Goal: Transaction & Acquisition: Purchase product/service

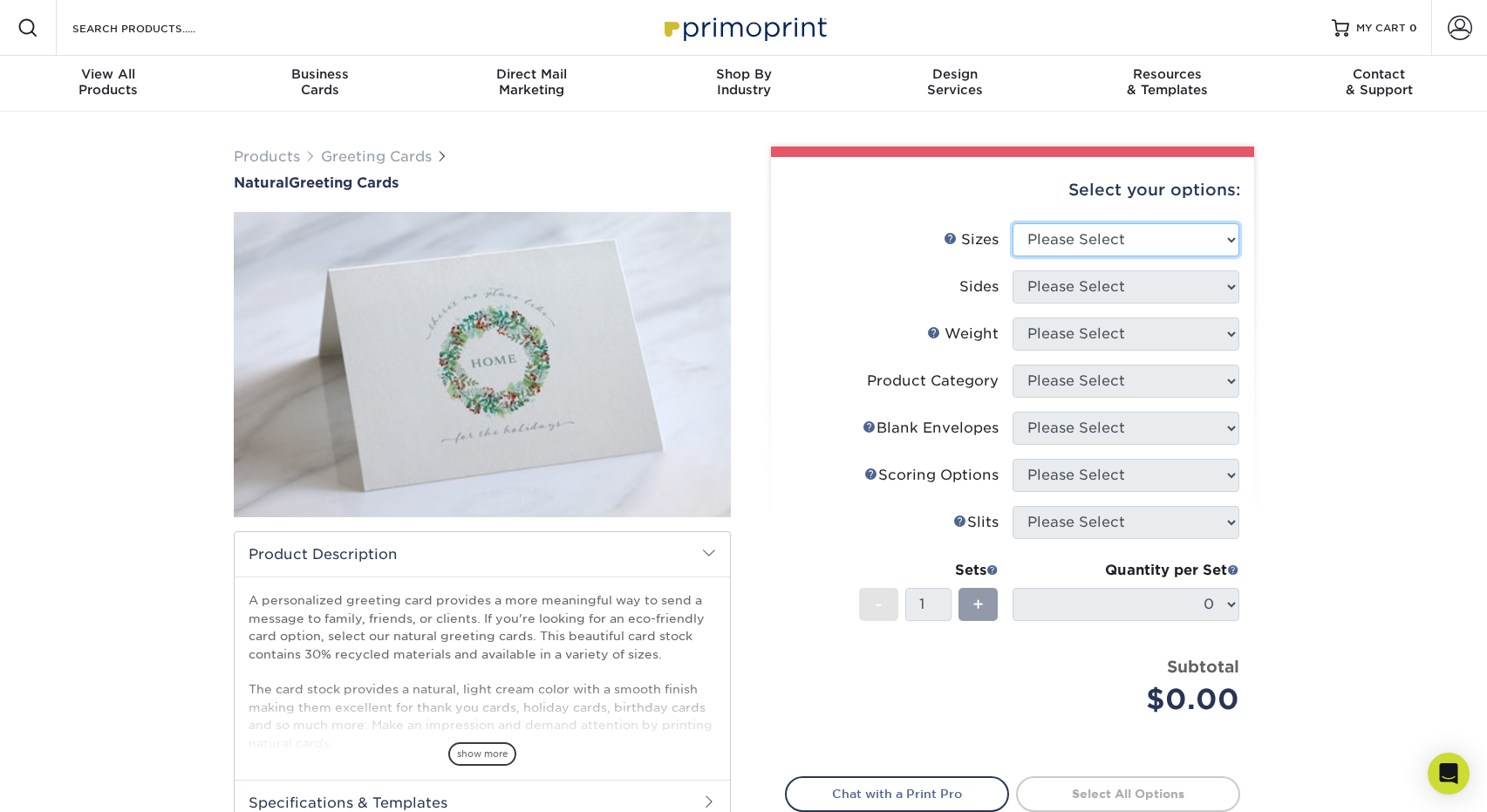
click at [1139, 227] on select "Please Select 4.25" x 11" 5.5" x 8.5" 6" x 9" 6" x 12" 7" x 10" 8.5" x 11"" at bounding box center [1126, 240] width 227 height 33
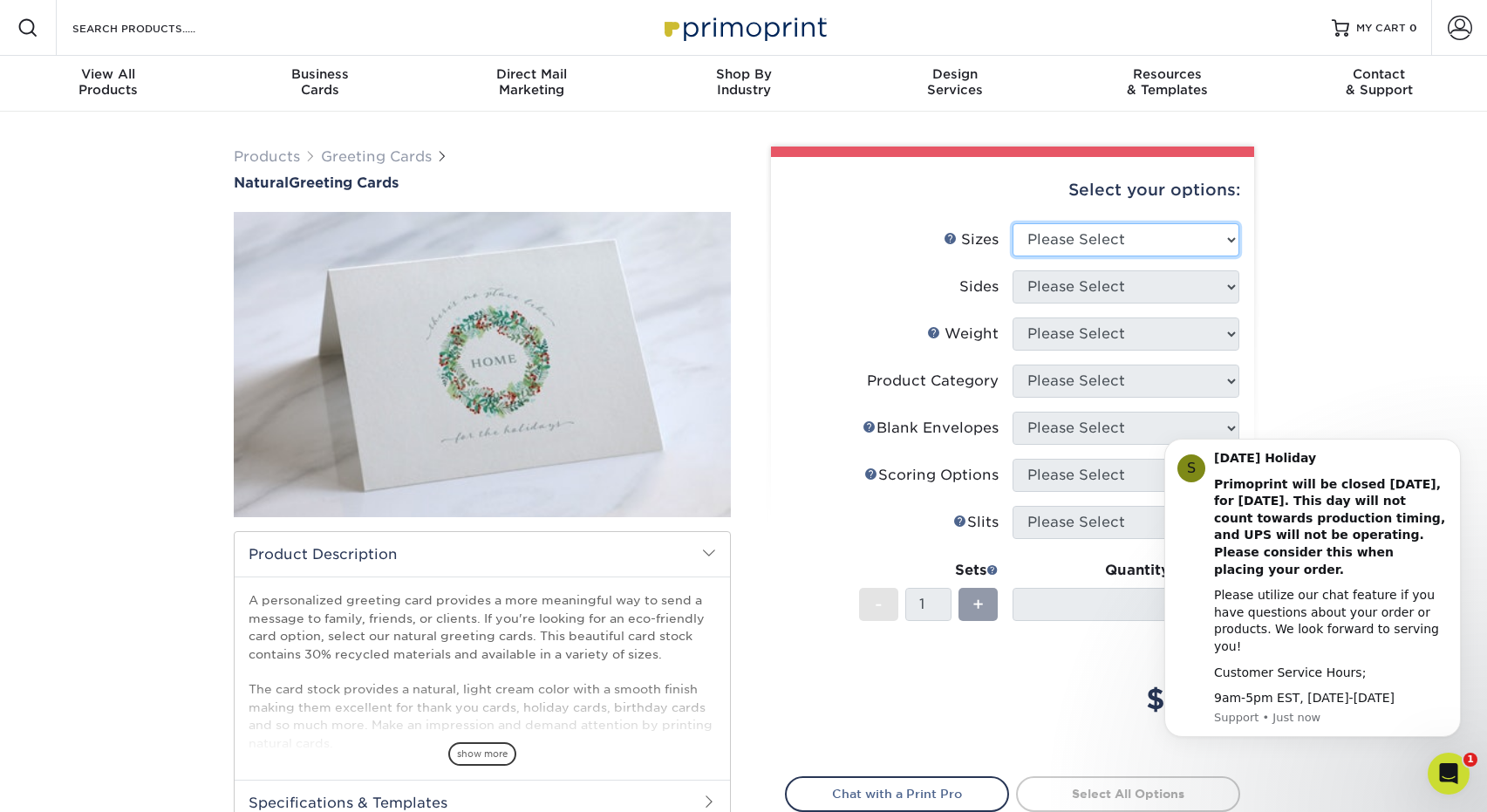
select select "5.50x8.50"
click at [1013, 223] on select "Please Select 4.25" x 11" 5.5" x 8.5" 6" x 9" 6" x 12" 7" x 10" 8.5" x 11"" at bounding box center [1126, 240] width 227 height 33
click at [1368, 361] on div "Products Greeting Cards Natural Greeting Cards show more Templates /" at bounding box center [743, 550] width 1487 height 875
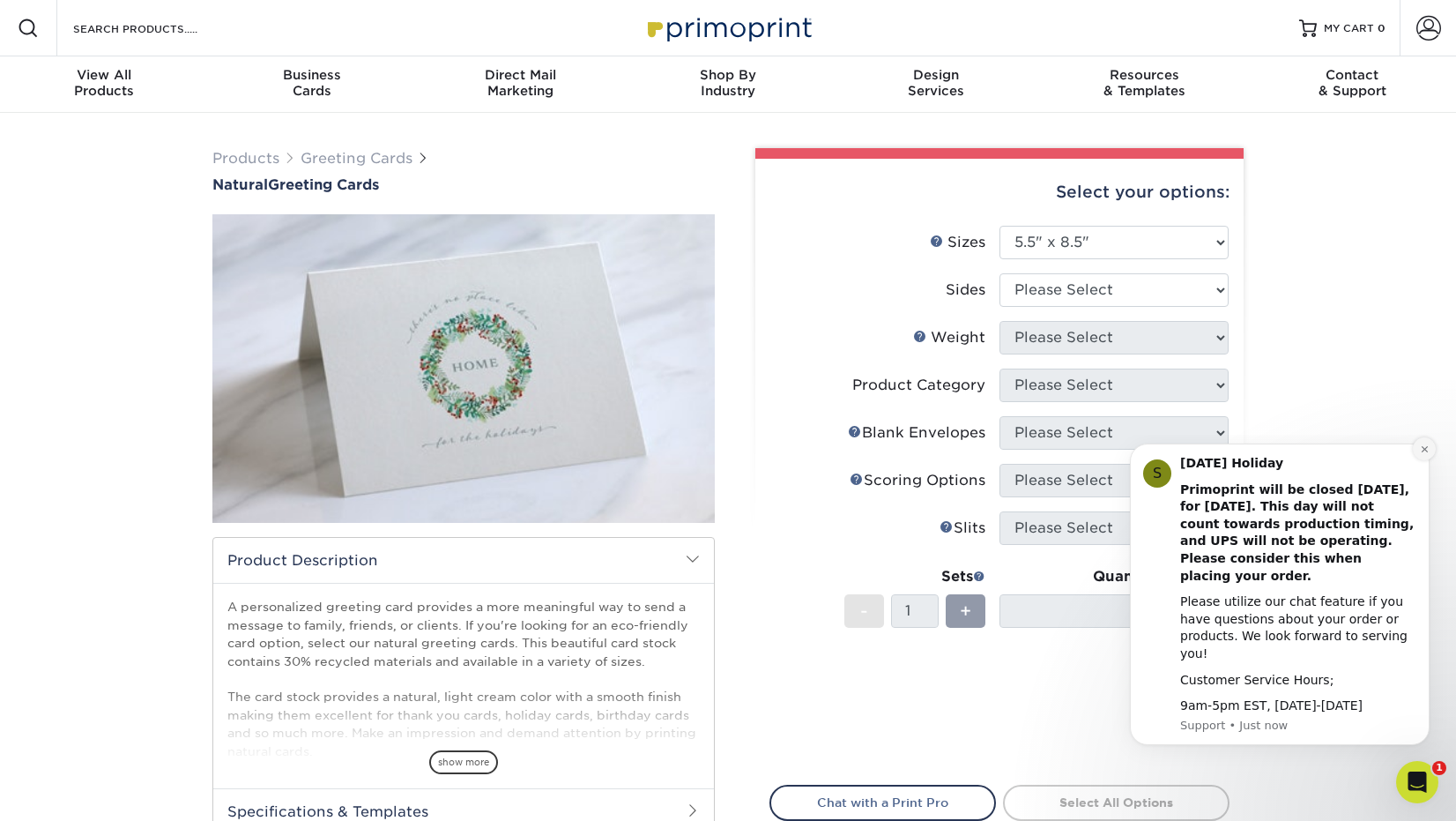
click at [1423, 454] on icon "Dismiss notification" at bounding box center [1424, 449] width 10 height 10
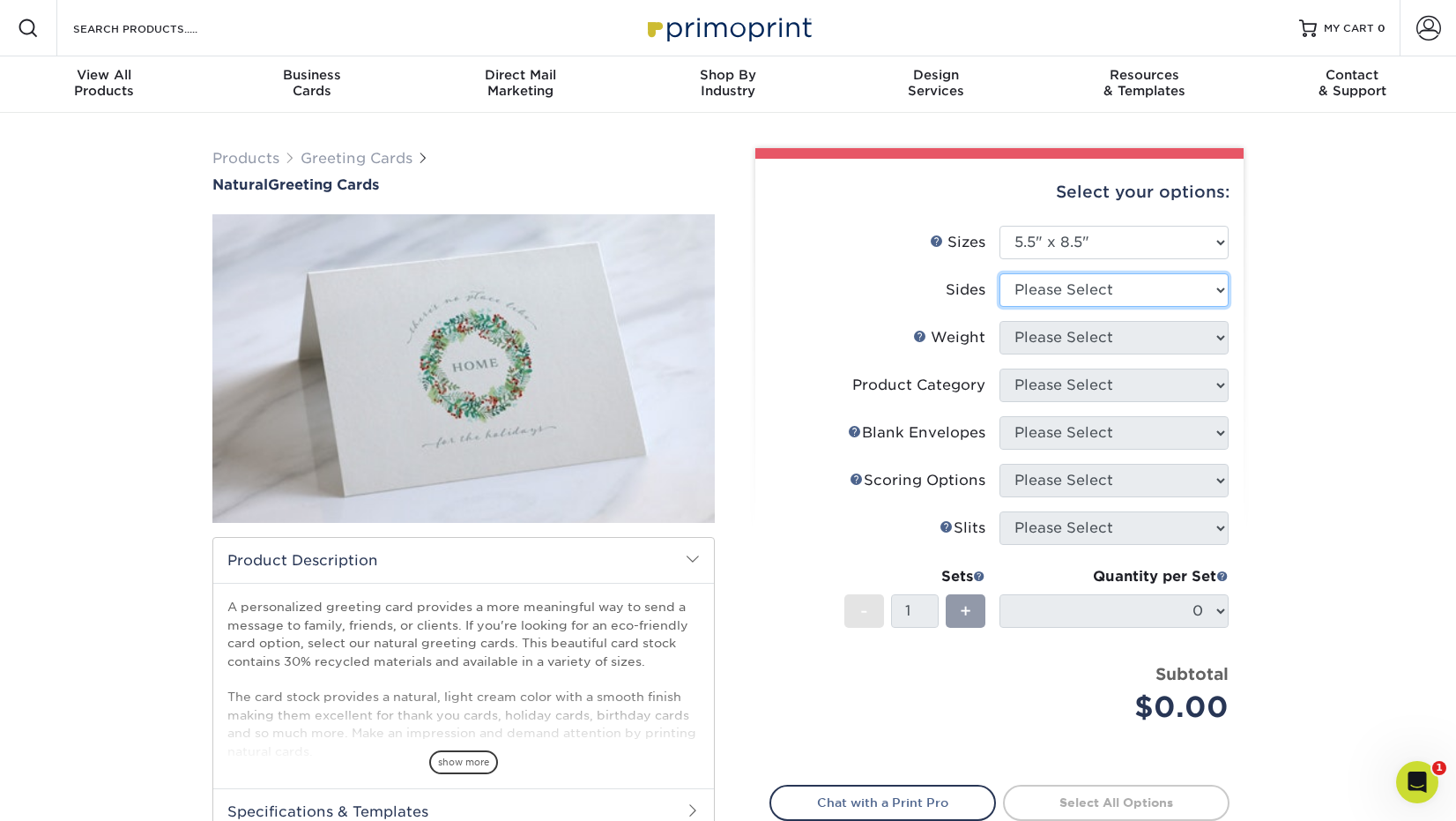
click at [1218, 284] on select "Please Select Print Both Sides Print Front Only" at bounding box center [1114, 290] width 230 height 34
select select "13abbda7-1d64-4f25-8bb2-c179b224825d"
click at [1000, 273] on select "Please Select Print Both Sides Print Front Only" at bounding box center [1114, 290] width 230 height 34
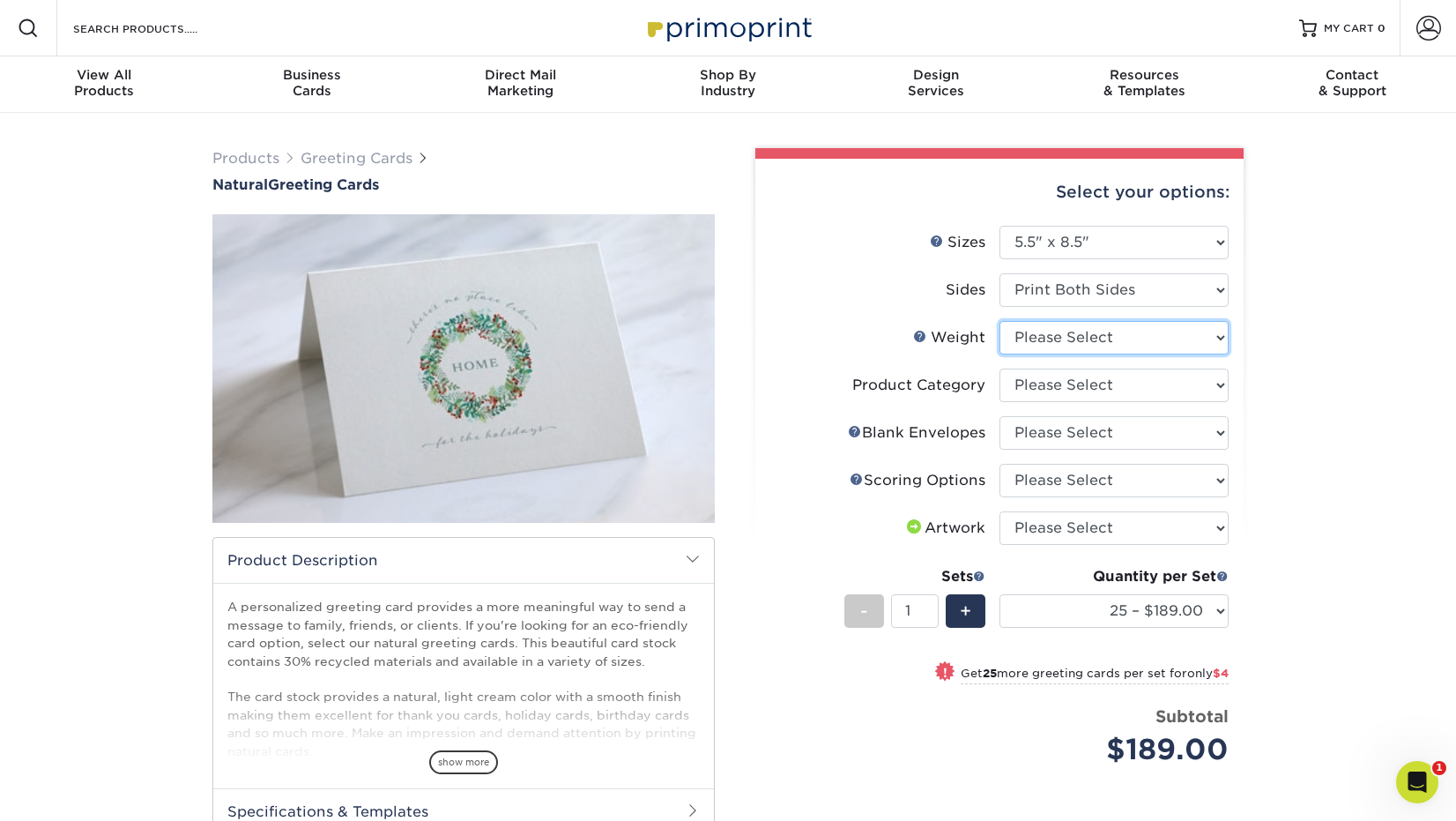
click at [1219, 331] on select "Please Select 14PTNT" at bounding box center [1114, 338] width 230 height 34
select select "14PTNT"
click at [1000, 321] on select "Please Select 14PTNT" at bounding box center [1114, 338] width 230 height 34
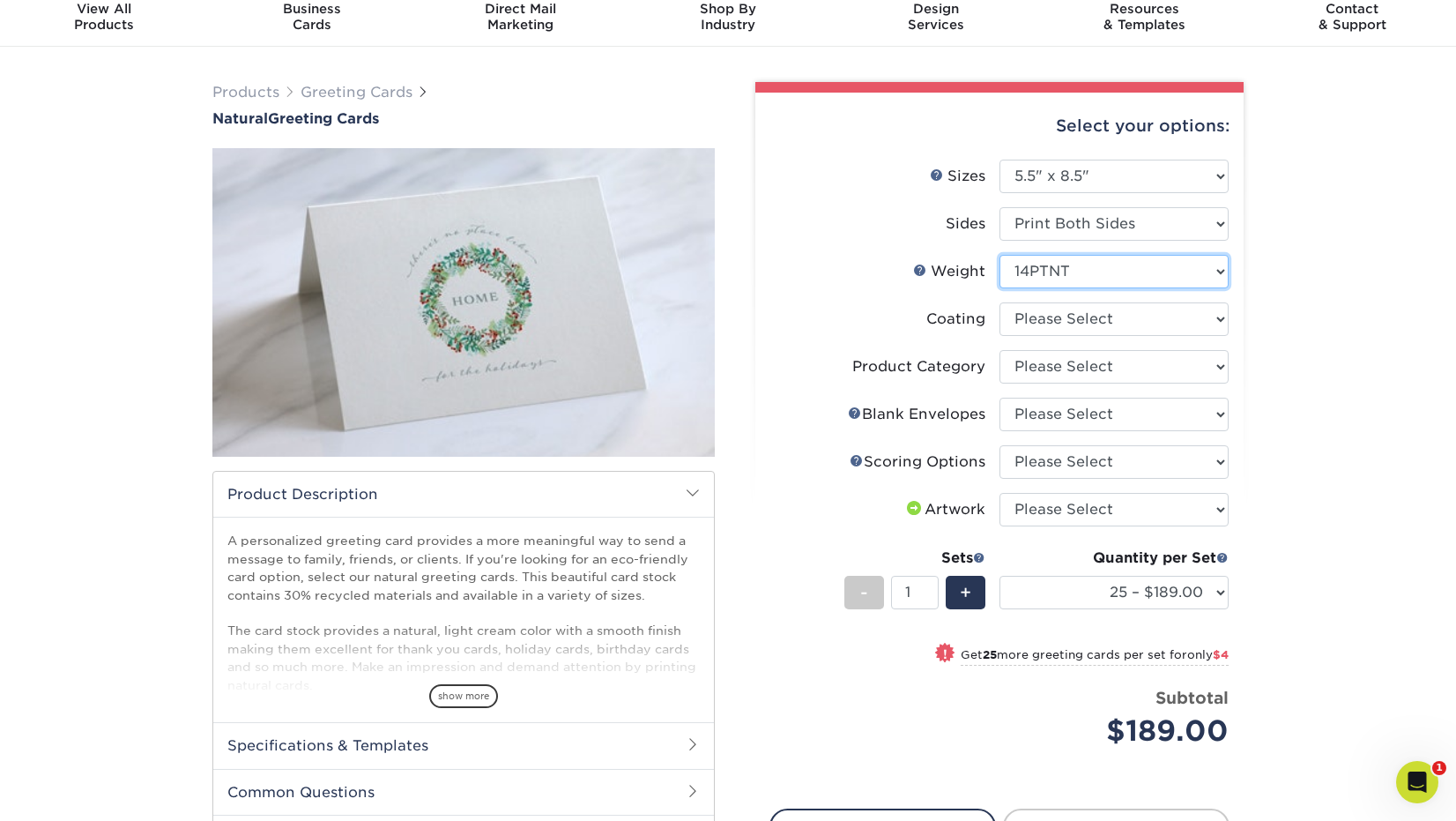
scroll to position [71, 0]
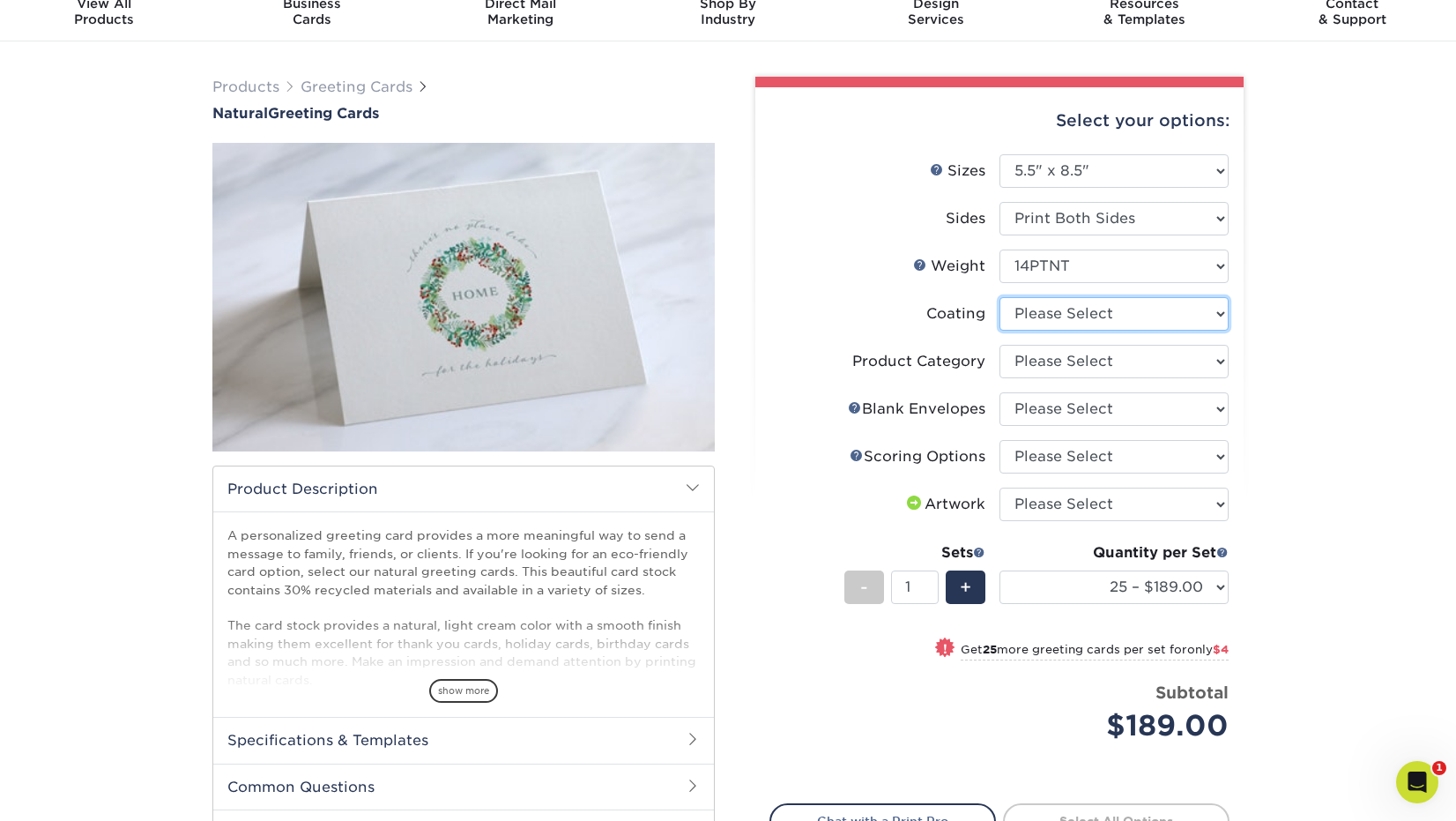
click at [1142, 307] on select at bounding box center [1114, 314] width 230 height 34
select select "3e7618de-abca-4bda-9f97-8b9129e913d8"
click at [1000, 298] on select at bounding box center [1114, 314] width 230 height 34
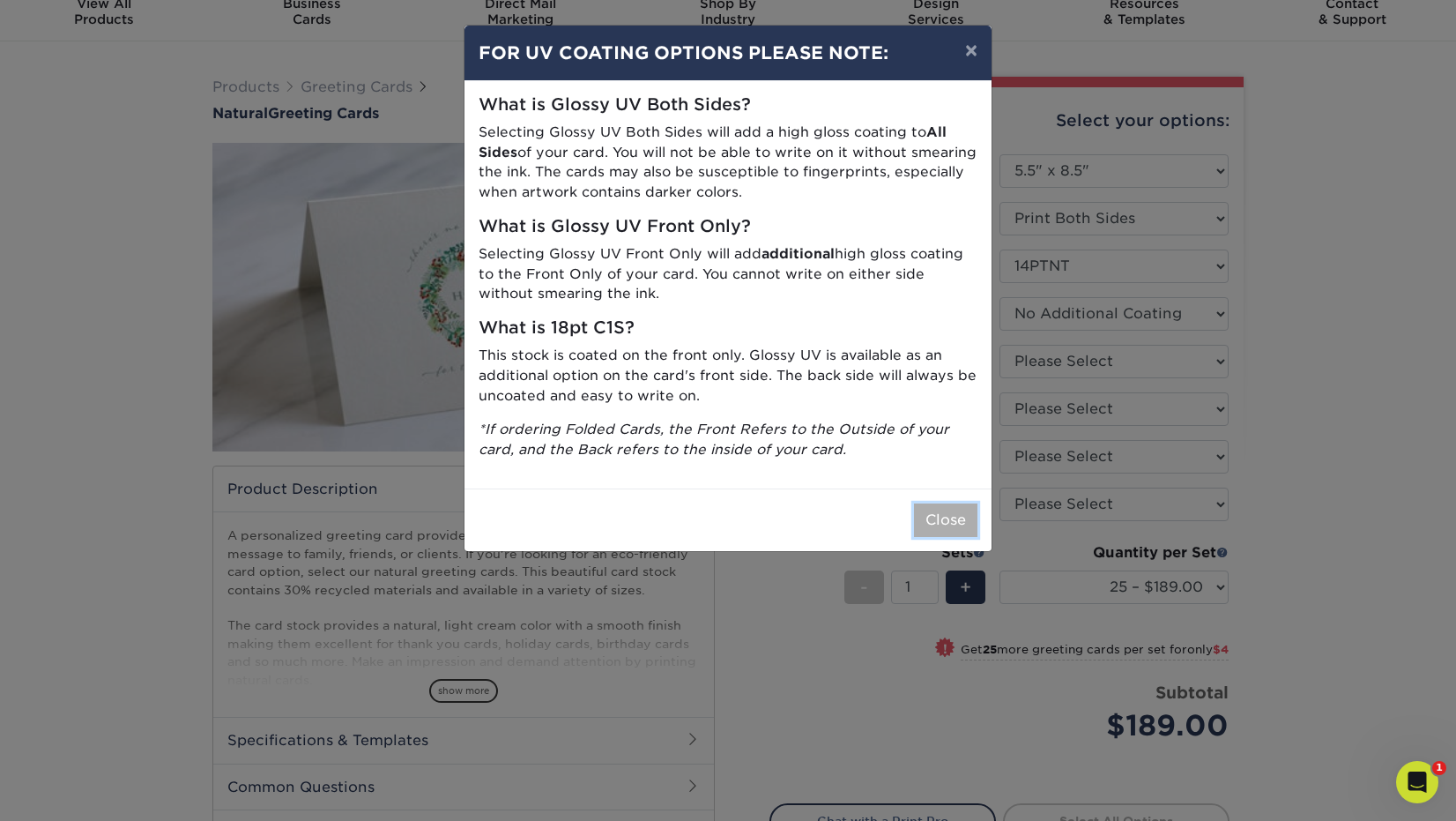
click at [940, 517] on button "Close" at bounding box center [946, 520] width 63 height 34
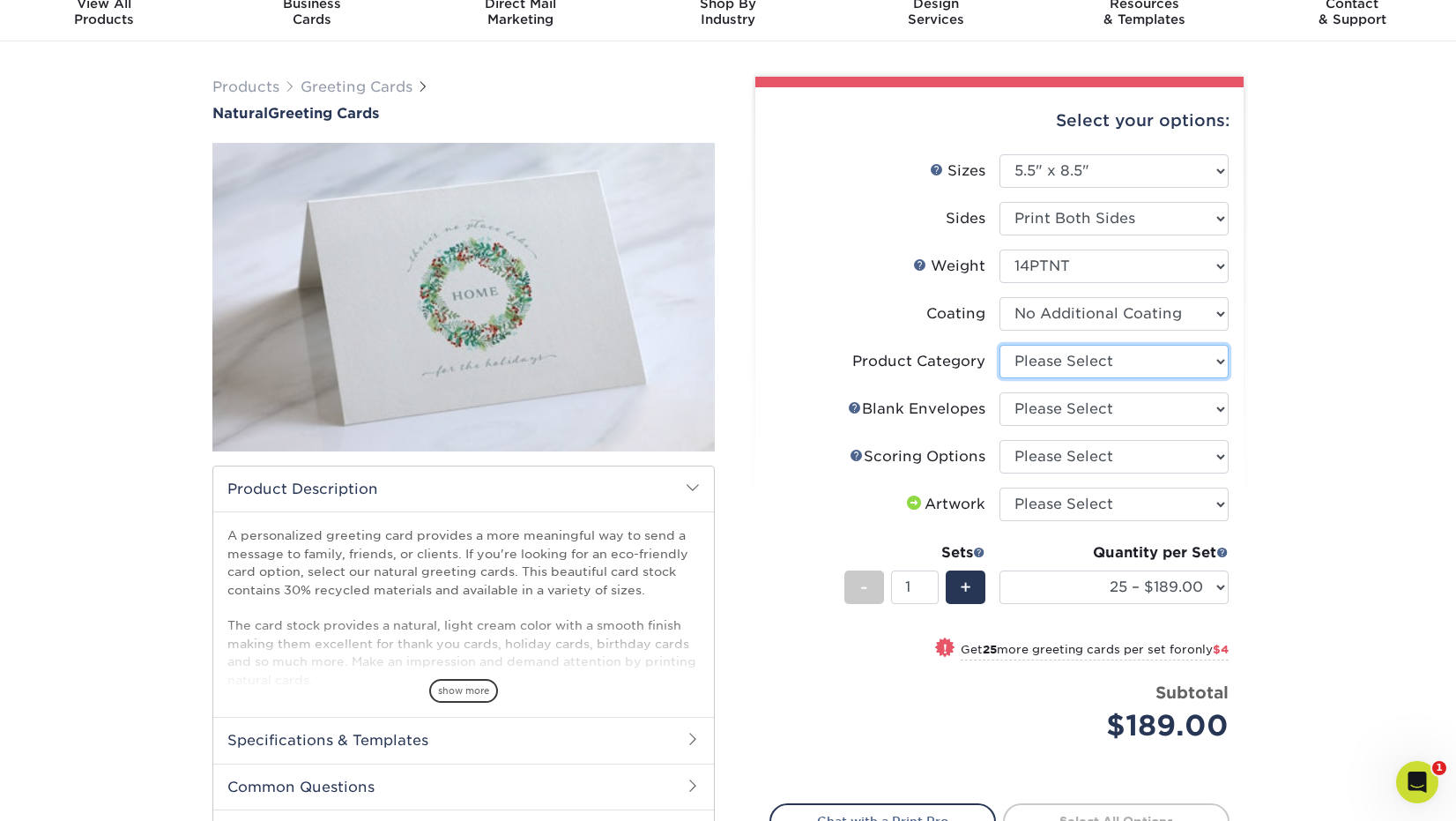
click at [1152, 366] on select "Please Select Greeting Cards" at bounding box center [1114, 362] width 230 height 34
select select "b7f8198f-f281-4438-a52e-cd7a5c5c0cfc"
click at [1000, 345] on select "Please Select Greeting Cards" at bounding box center [1114, 362] width 230 height 34
click at [1086, 410] on select "Please Select No Blank Envelopes Yes 25 Natural Envelopes A2 Yes 50 Natural Env…" at bounding box center [1114, 409] width 230 height 34
select select "afaf82be-ca50-4720-b81f-abeac4315567"
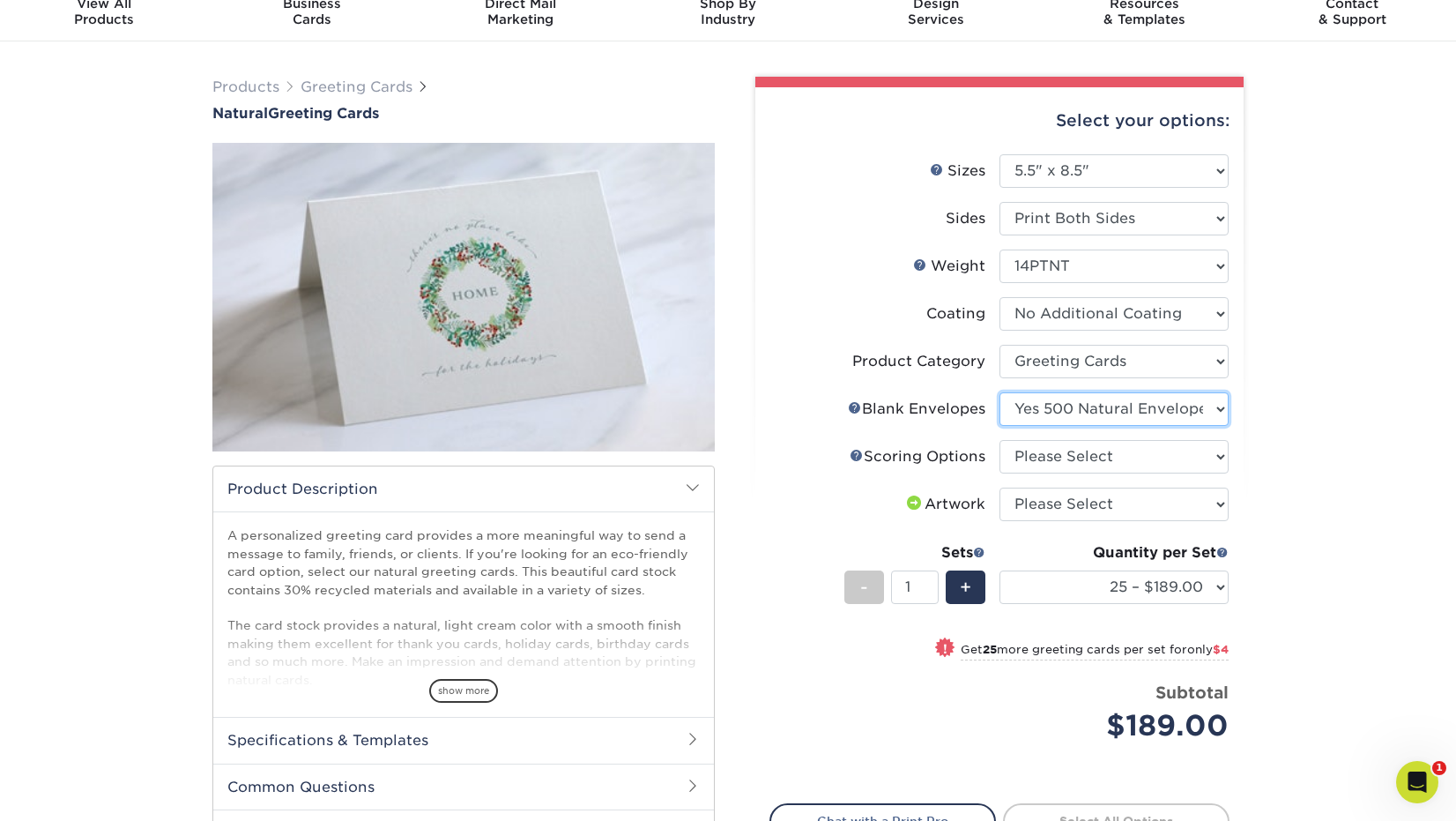
click at [1000, 392] on select "Please Select No Blank Envelopes Yes 25 Natural Envelopes A2 Yes 50 Natural Env…" at bounding box center [1114, 409] width 230 height 34
click at [1092, 450] on select "Please Select Score in Half" at bounding box center [1114, 456] width 230 height 34
select select "b23166fa-223a-4016-b2d3-d3438452c7d9"
click at [1000, 440] on select "Please Select Score in Half" at bounding box center [1114, 456] width 230 height 34
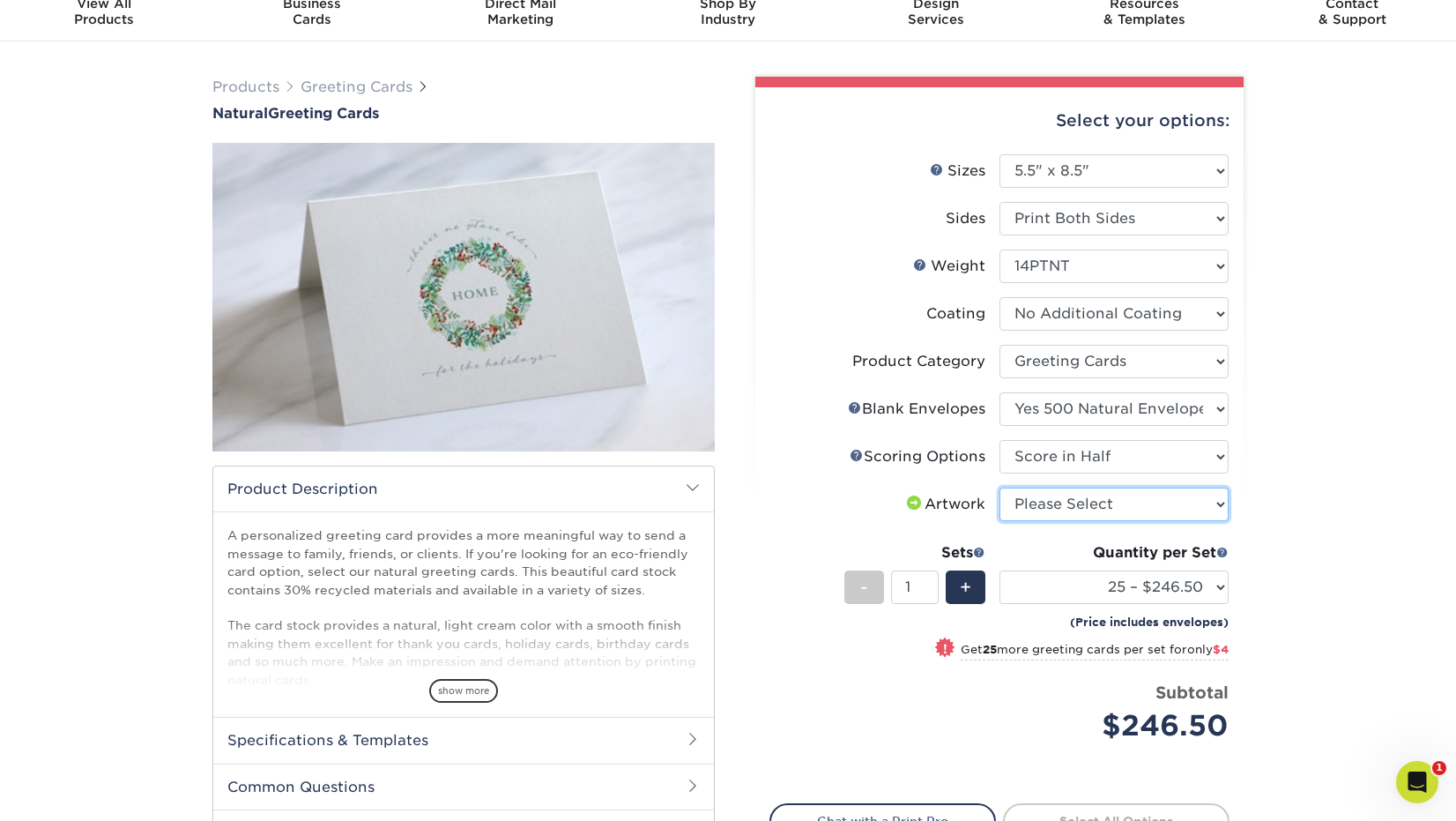
click at [1087, 503] on select "Please Select I will upload files I need a design - $75" at bounding box center [1114, 505] width 230 height 34
select select "upload"
click at [1000, 488] on select "Please Select I will upload files I need a design - $75" at bounding box center [1114, 505] width 230 height 34
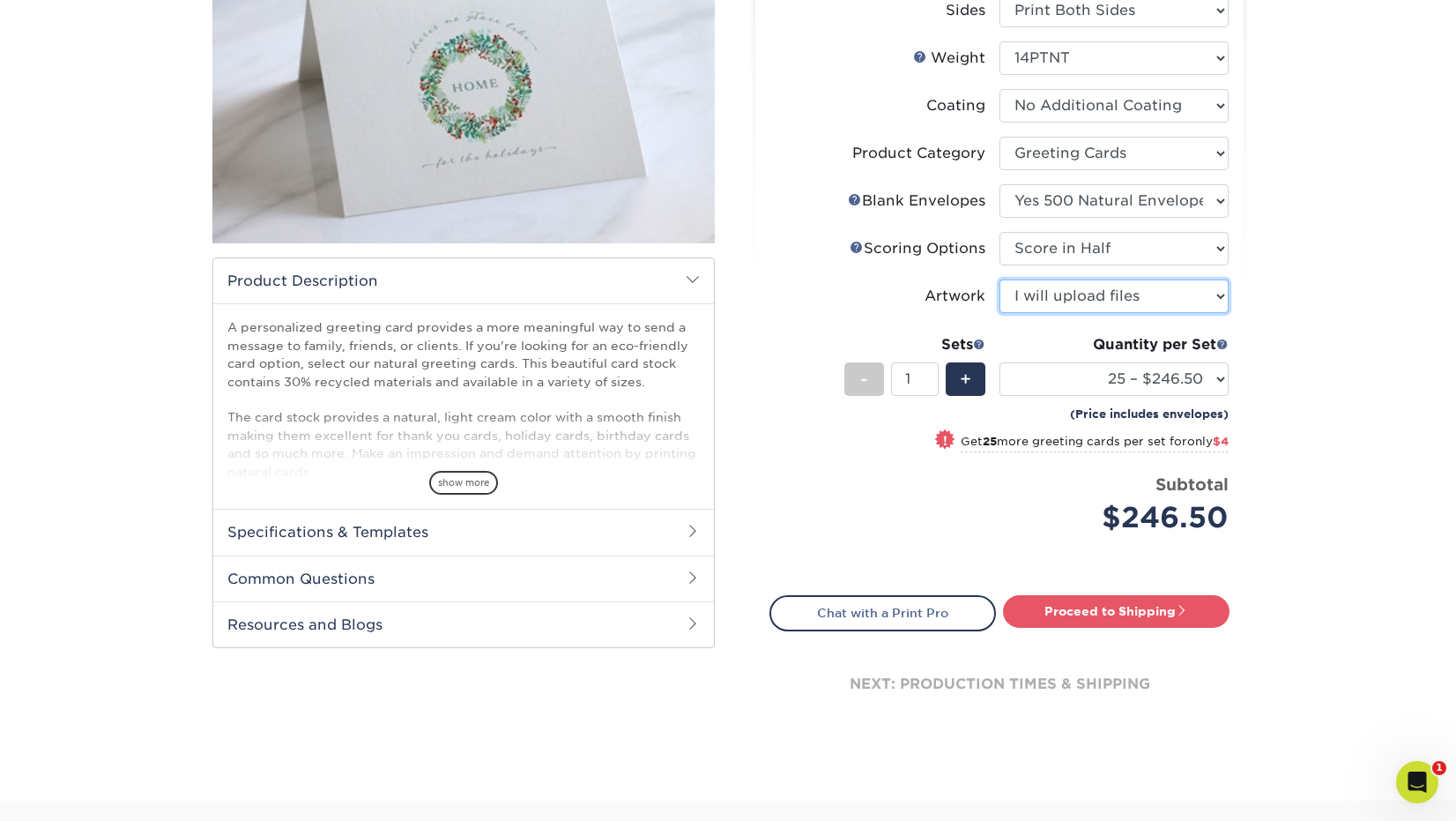
scroll to position [0, 0]
